Goal: Check status: Check status

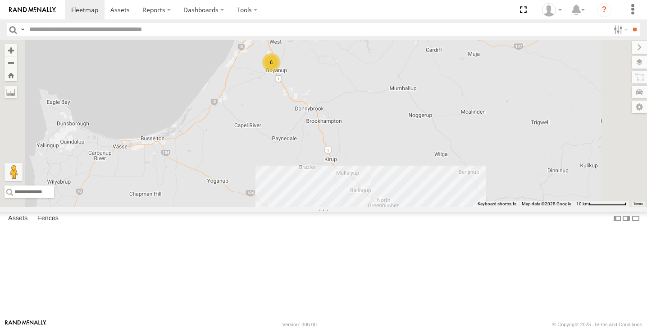
click at [393, 229] on div "12" at bounding box center [384, 220] width 18 height 18
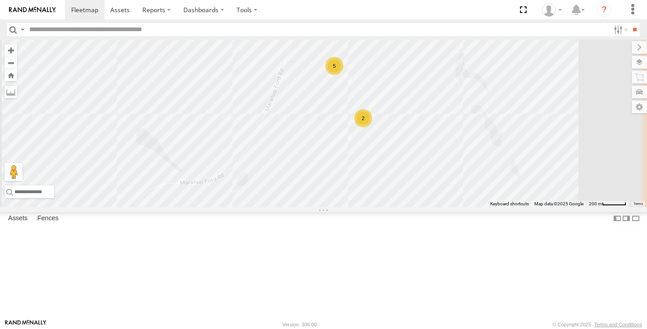
click at [294, 236] on span at bounding box center [284, 223] width 20 height 24
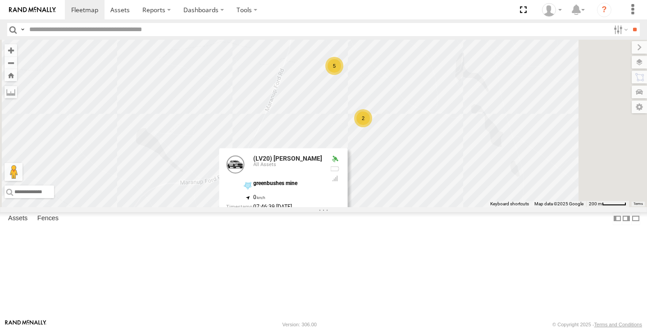
click at [296, 225] on label at bounding box center [287, 222] width 18 height 6
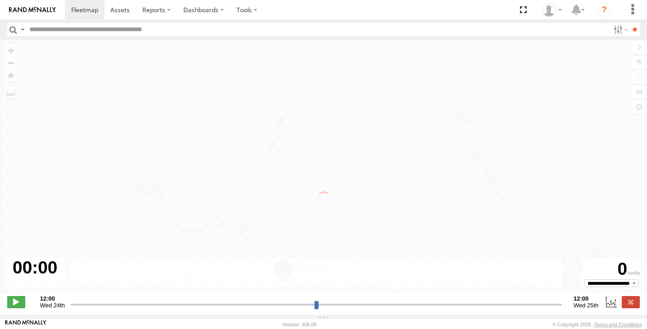
type input "**********"
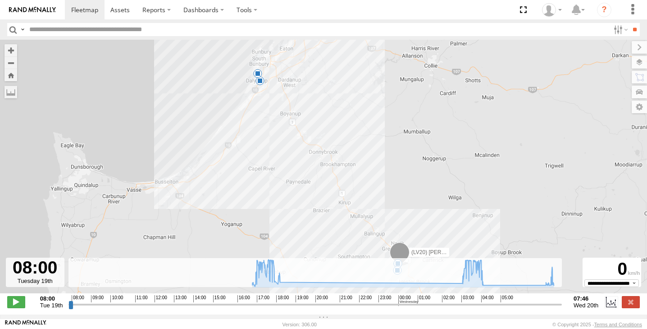
click at [258, 78] on span at bounding box center [257, 73] width 9 height 9
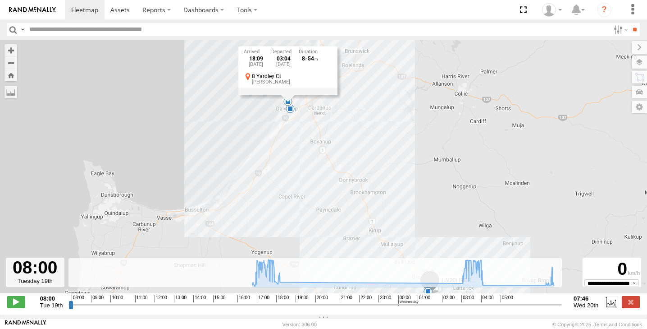
drag, startPoint x: 287, startPoint y: 96, endPoint x: 321, endPoint y: 127, distance: 45.9
click at [321, 127] on div "(LV20) [PERSON_NAME] 17:54 Tue 18:09 Tue 04:26 Wed 04:34 Wed 05:39 Wed 07:36 We…" at bounding box center [323, 171] width 647 height 263
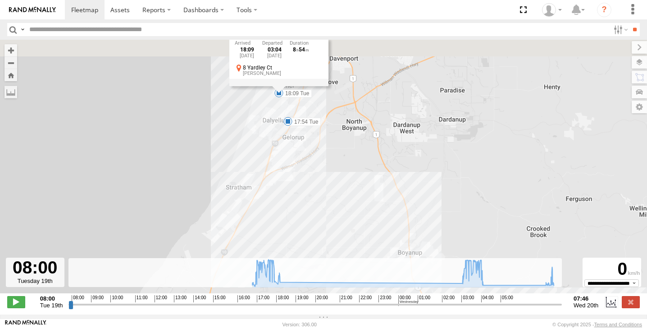
drag, startPoint x: 276, startPoint y: 115, endPoint x: 289, endPoint y: 139, distance: 26.8
click at [289, 139] on div "(LV20) [PERSON_NAME] 17:54 Tue 18:09 Tue 04:26 Wed 04:34 Wed 05:39 Wed 07:36 We…" at bounding box center [323, 171] width 647 height 263
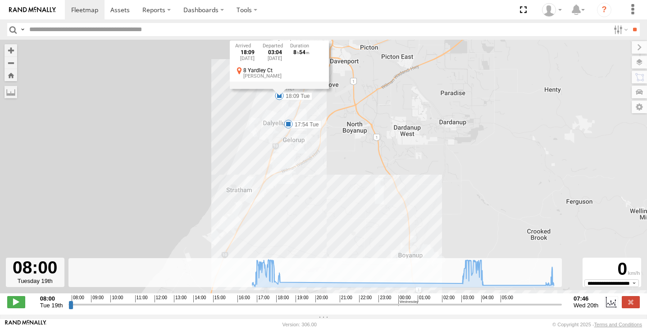
click at [287, 128] on span at bounding box center [288, 123] width 9 height 9
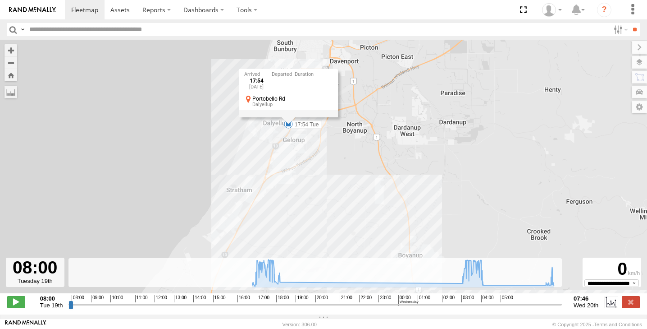
drag, startPoint x: 421, startPoint y: 190, endPoint x: 341, endPoint y: 112, distance: 111.6
click at [341, 112] on div "(LV20) [PERSON_NAME] 17:54 Tue 18:09 Tue 04:26 Wed 04:34 Wed 05:39 Wed 07:36 We…" at bounding box center [323, 171] width 647 height 263
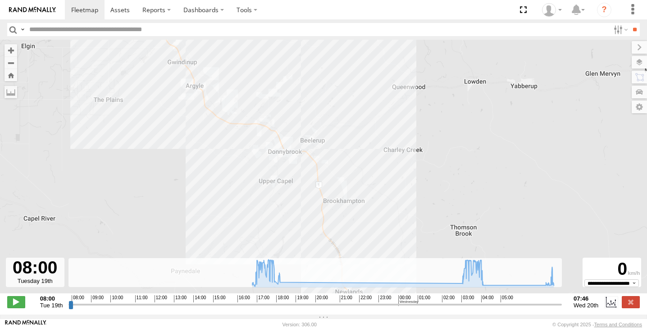
drag, startPoint x: 356, startPoint y: 149, endPoint x: 347, endPoint y: 30, distance: 119.8
click at [349, 31] on body at bounding box center [323, 164] width 647 height 329
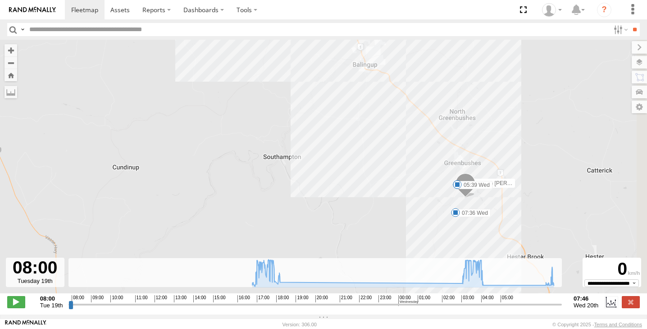
drag, startPoint x: 412, startPoint y: 126, endPoint x: 309, endPoint y: 95, distance: 107.7
click at [309, 95] on div "(LV20) [PERSON_NAME] 17:54 Tue 18:09 Tue 04:26 Wed 04:34 Wed 05:39 Wed 07:36 We…" at bounding box center [323, 171] width 647 height 263
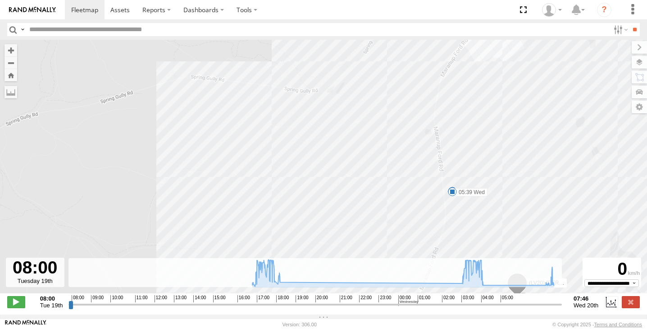
drag, startPoint x: 521, startPoint y: 161, endPoint x: 462, endPoint y: 179, distance: 61.8
click at [462, 179] on div "(LV20) [PERSON_NAME] 17:54 Tue 18:09 Tue 04:26 Wed 04:34 Wed 05:39 Wed 07:36 We…" at bounding box center [323, 171] width 647 height 263
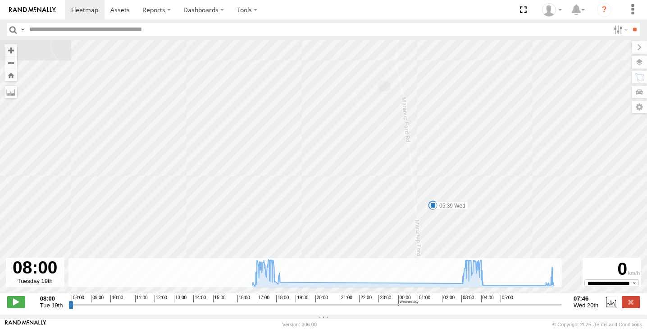
drag, startPoint x: 464, startPoint y: 147, endPoint x: 464, endPoint y: 280, distance: 133.0
click at [464, 273] on div "← Move left → Move right ↑ Move up ↓ Move down + Zoom in - Zoom out Home Jump l…" at bounding box center [323, 177] width 647 height 275
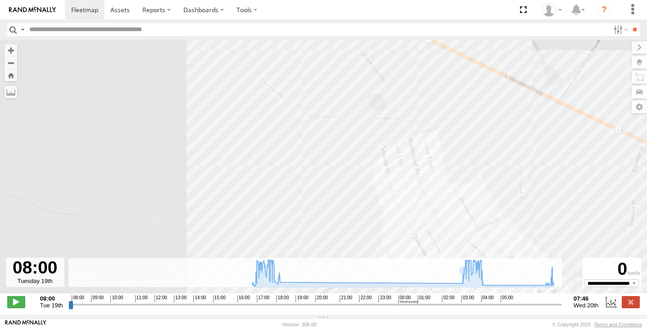
drag, startPoint x: 507, startPoint y: 184, endPoint x: 461, endPoint y: 115, distance: 82.8
click at [461, 115] on div "(LV20) [PERSON_NAME] 17:54 Tue 18:09 Tue 04:26 Wed 04:34 Wed 05:39 Wed 07:36 We…" at bounding box center [323, 171] width 647 height 263
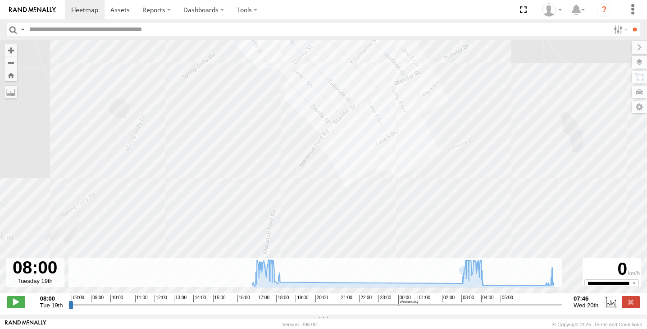
drag, startPoint x: 444, startPoint y: 216, endPoint x: 445, endPoint y: 93, distance: 123.5
click at [445, 93] on div "(LV20) [PERSON_NAME] 17:54 Tue 18:09 Tue 04:26 Wed 04:34 Wed 05:39 Wed 07:36 We…" at bounding box center [323, 171] width 647 height 263
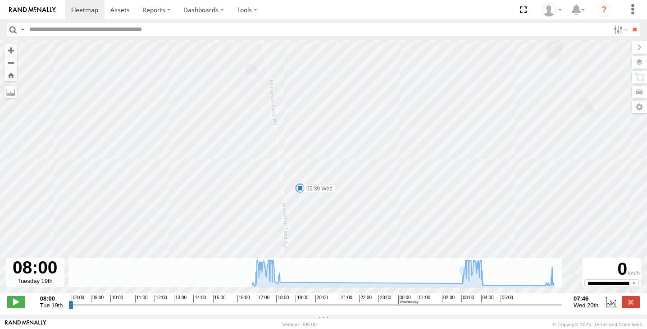
drag, startPoint x: 409, startPoint y: 227, endPoint x: 422, endPoint y: 125, distance: 102.3
click at [422, 125] on div "(LV20) [PERSON_NAME] 17:54 Tue 18:09 Tue 04:26 Wed 04:34 Wed 05:39 Wed 07:36 We…" at bounding box center [323, 171] width 647 height 263
drag, startPoint x: 400, startPoint y: 107, endPoint x: 432, endPoint y: 161, distance: 62.6
click at [432, 161] on div "(LV20) [PERSON_NAME] 17:54 Tue 18:09 Tue 04:26 Wed 04:34 Wed 05:39 Wed 07:36 We…" at bounding box center [323, 171] width 647 height 263
click at [633, 307] on label at bounding box center [631, 302] width 18 height 12
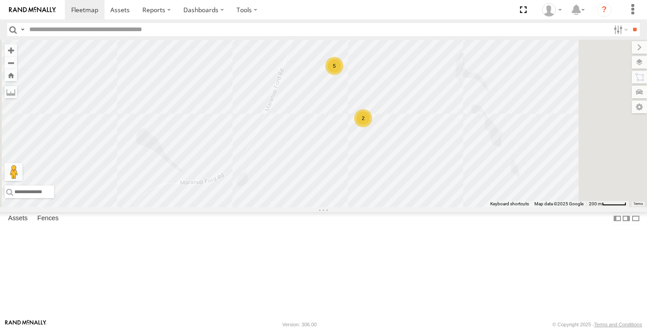
click at [372, 127] on div "2" at bounding box center [363, 118] width 18 height 18
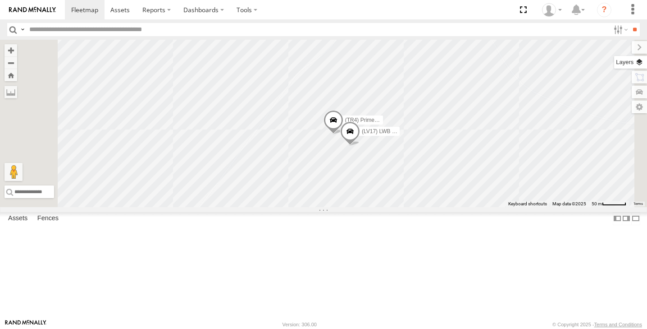
click at [636, 66] on label at bounding box center [631, 62] width 33 height 13
click at [0, 0] on label at bounding box center [0, 0] width 0 height 0
click at [0, 0] on span "Satellite + Roadmap" at bounding box center [0, 0] width 0 height 0
click at [617, 46] on label at bounding box center [632, 47] width 30 height 13
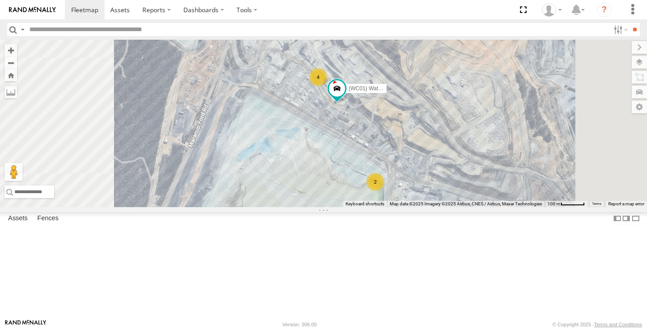
drag, startPoint x: 405, startPoint y: 111, endPoint x: 441, endPoint y: 204, distance: 99.9
click at [441, 205] on div "(LV20) [PERSON_NAME] (WC01) Water Truck 4 2" at bounding box center [323, 123] width 647 height 167
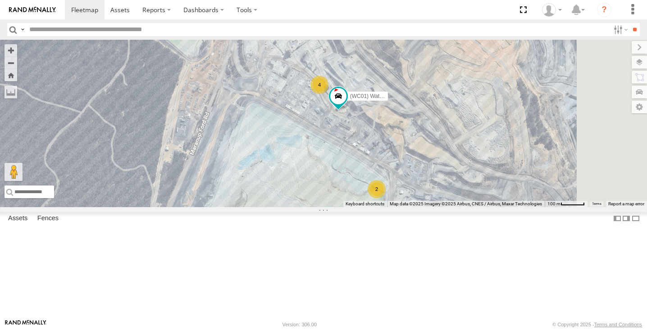
click at [329, 94] on div "4" at bounding box center [320, 85] width 18 height 18
